Goal: Information Seeking & Learning: Learn about a topic

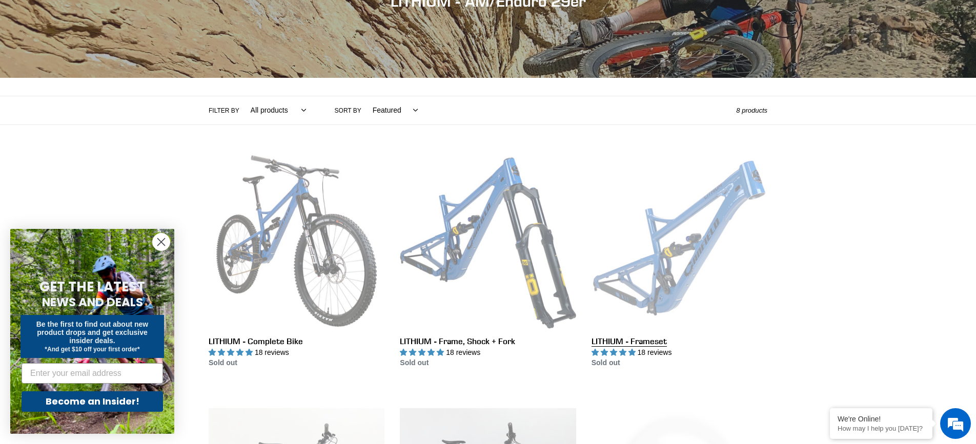
scroll to position [163, 0]
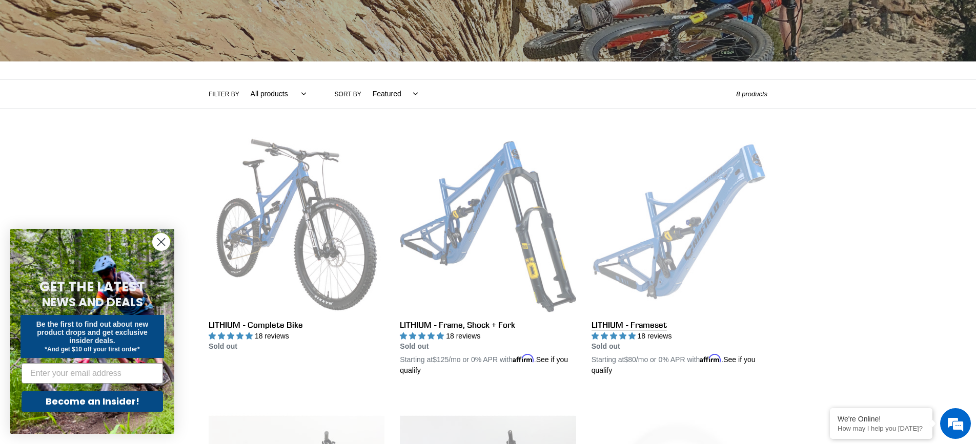
click at [690, 269] on link "LITHIUM - Frameset" at bounding box center [679, 257] width 176 height 240
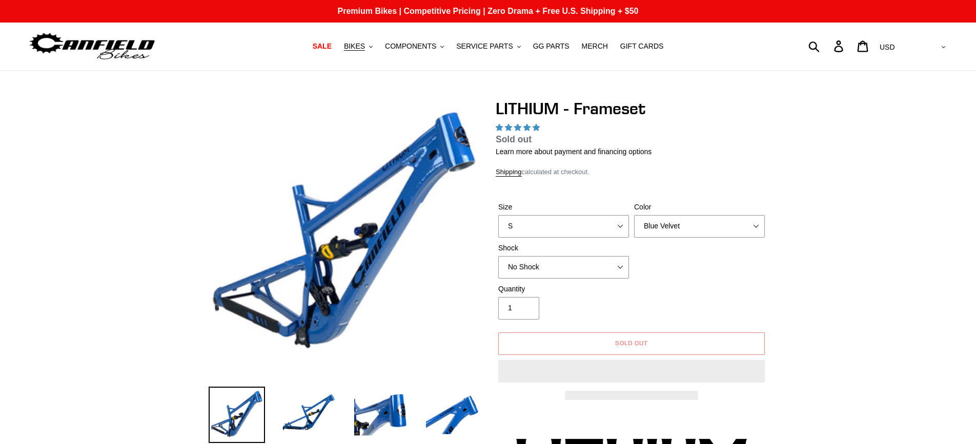
select select "highest-rating"
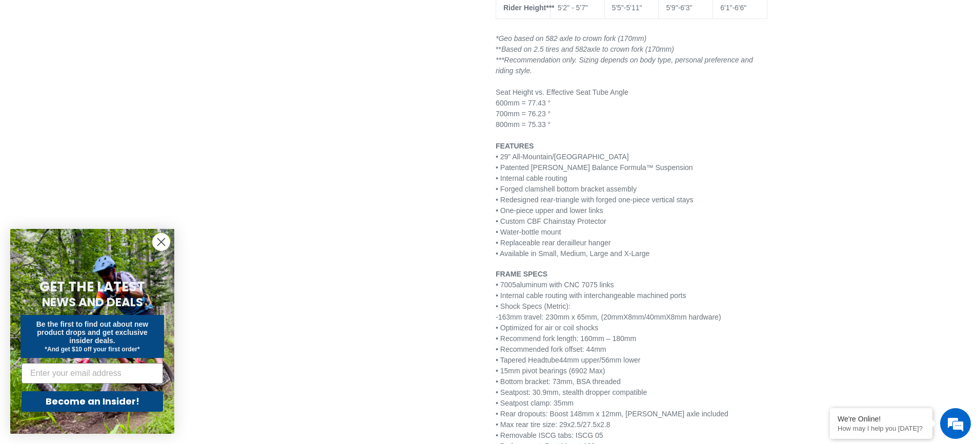
scroll to position [1103, 0]
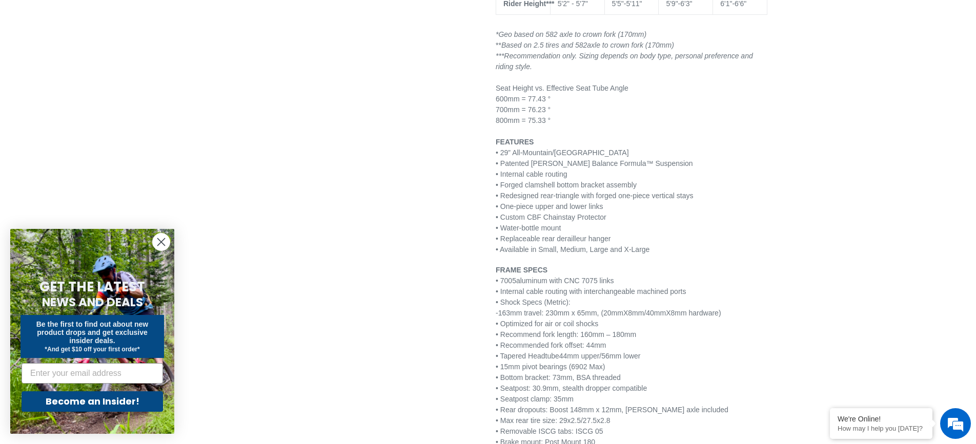
drag, startPoint x: 618, startPoint y: 313, endPoint x: 737, endPoint y: 308, distance: 119.5
click at [737, 308] on p "FRAME SPECS • 7005 aluminum with CNC 7075 links • Internal cable routing with i…" at bounding box center [632, 389] width 272 height 248
copy span "20mmX8mm/40mmX8mm hardware"
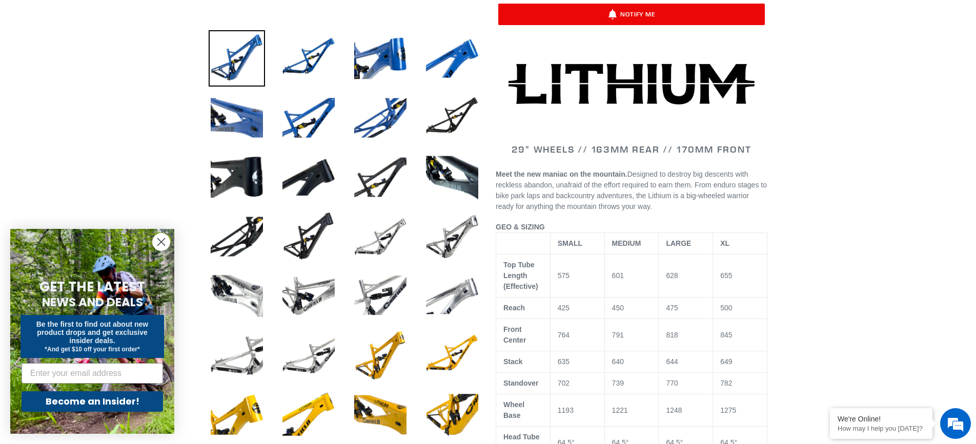
scroll to position [264, 0]
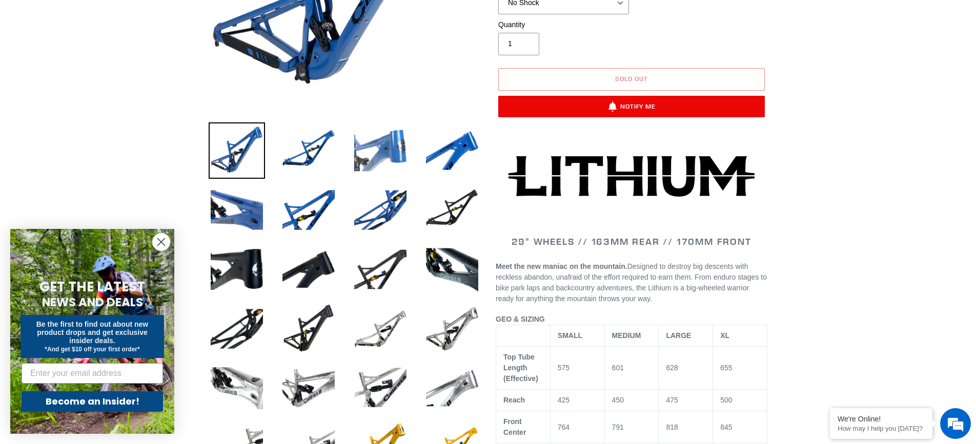
click at [383, 153] on img at bounding box center [380, 151] width 56 height 56
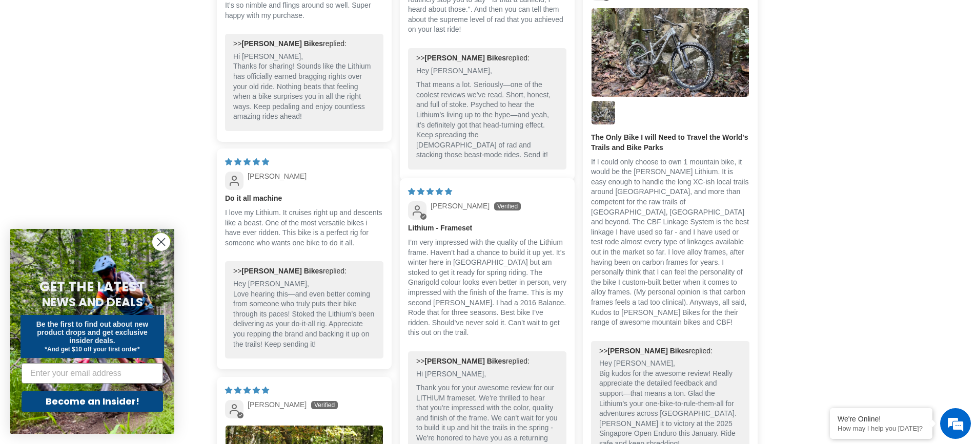
scroll to position [2816, 0]
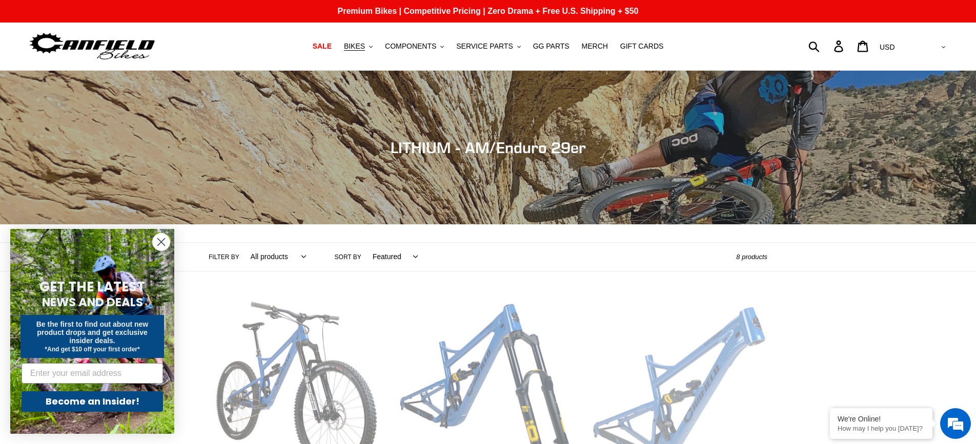
click at [666, 349] on link "LITHIUM - Frameset" at bounding box center [679, 420] width 176 height 240
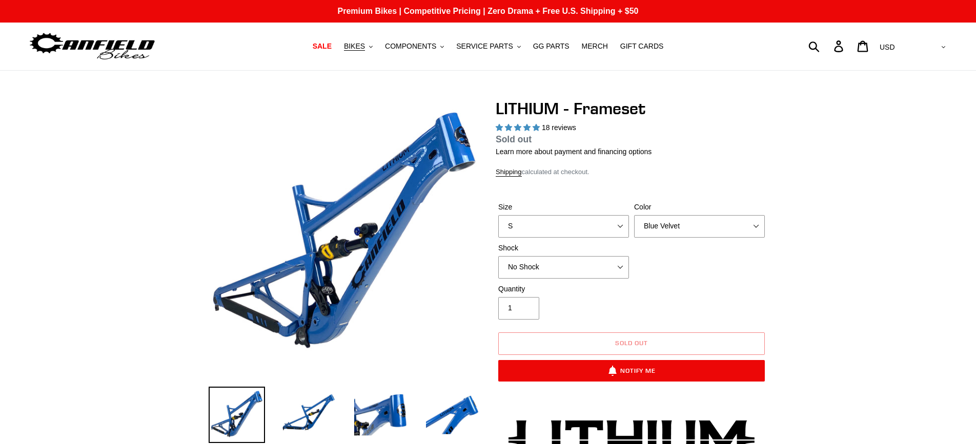
select select "highest-rating"
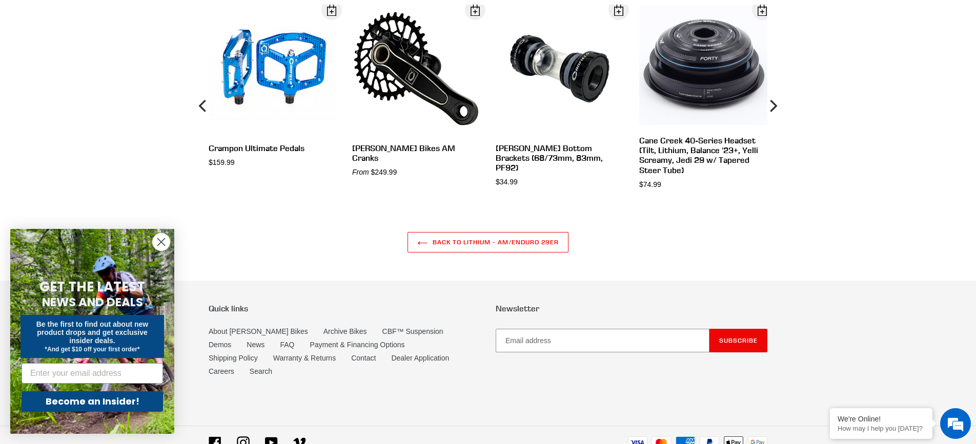
scroll to position [3736, 0]
